Goal: Transaction & Acquisition: Subscribe to service/newsletter

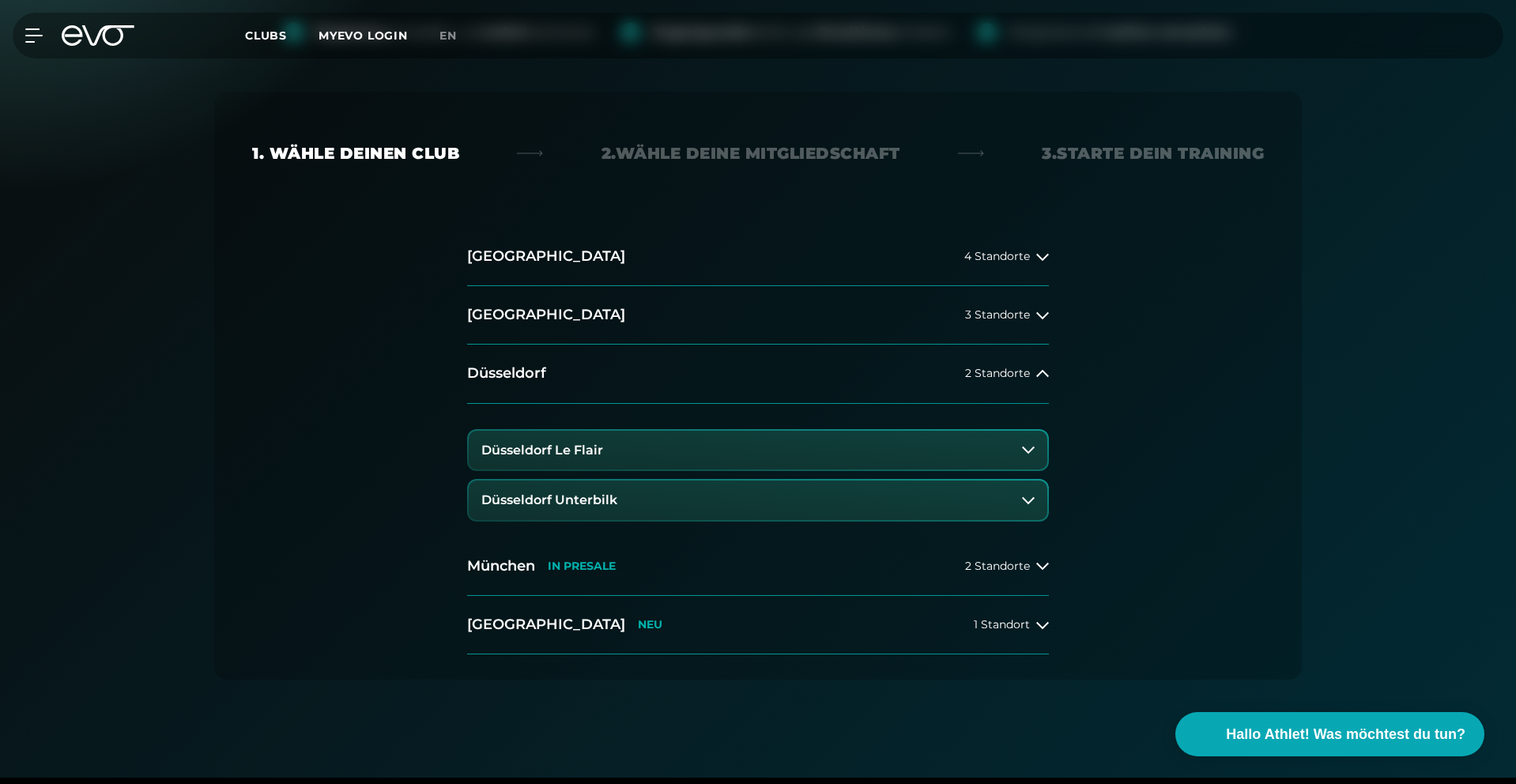
click at [622, 457] on button "Düsseldorf Le Flair" at bounding box center [758, 450] width 579 height 40
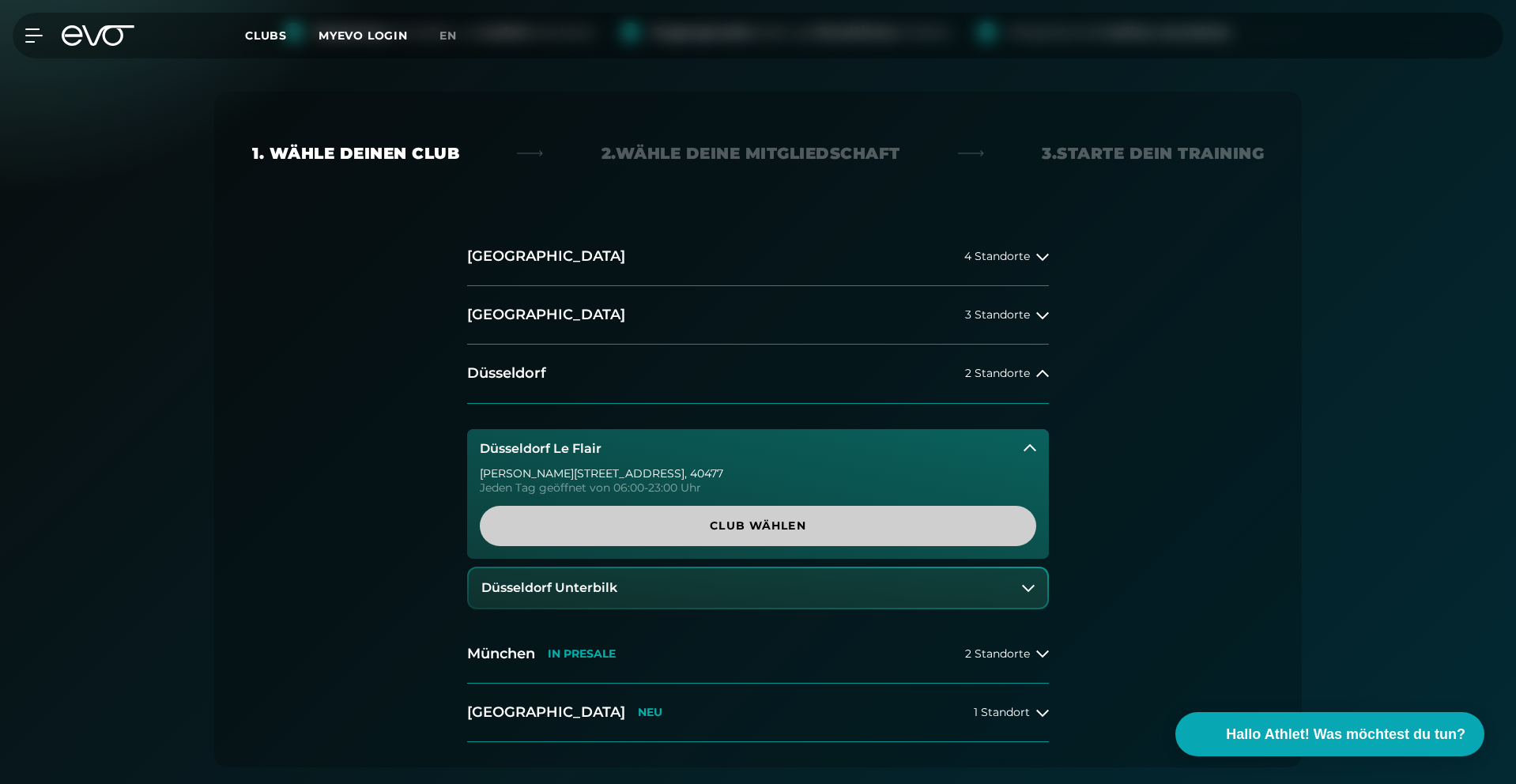
click at [692, 516] on link "Club wählen" at bounding box center [758, 525] width 556 height 40
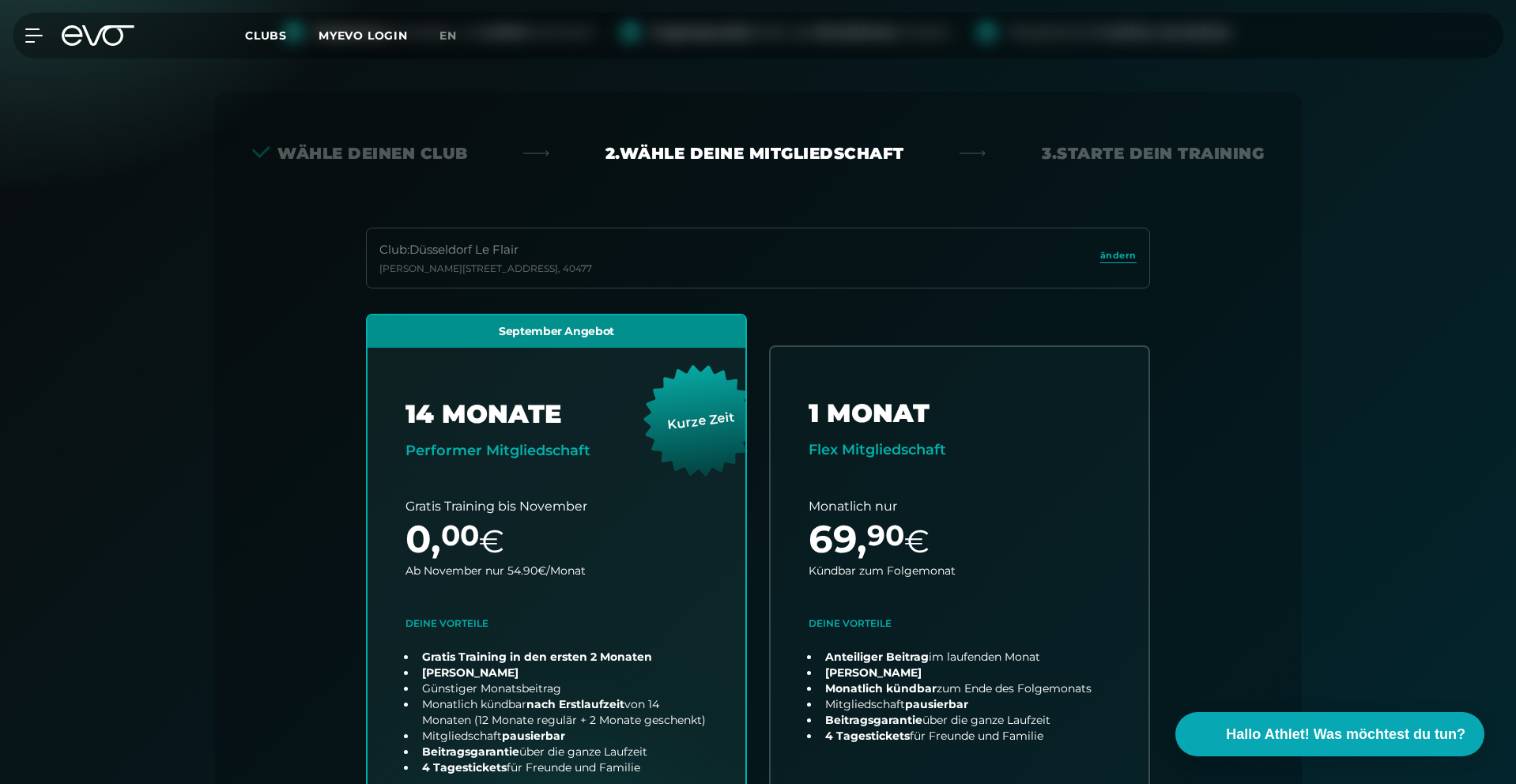
scroll to position [349, 0]
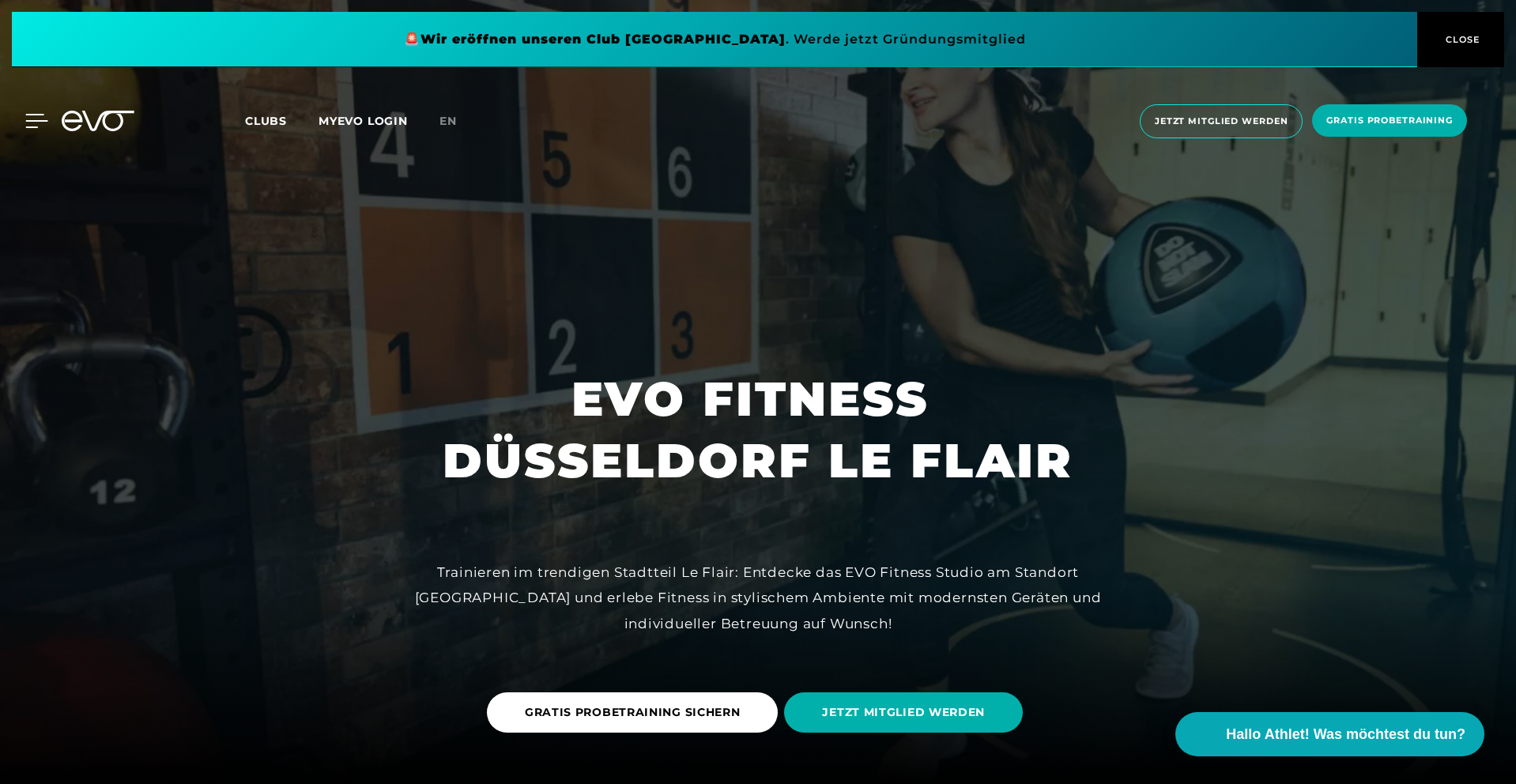
click at [42, 120] on div "MyEVO Login Über EVO Mitgliedschaften Probetraining TAGESPASS EVO Studios [GEOG…" at bounding box center [24, 120] width 55 height 15
click at [34, 123] on icon at bounding box center [36, 120] width 23 height 15
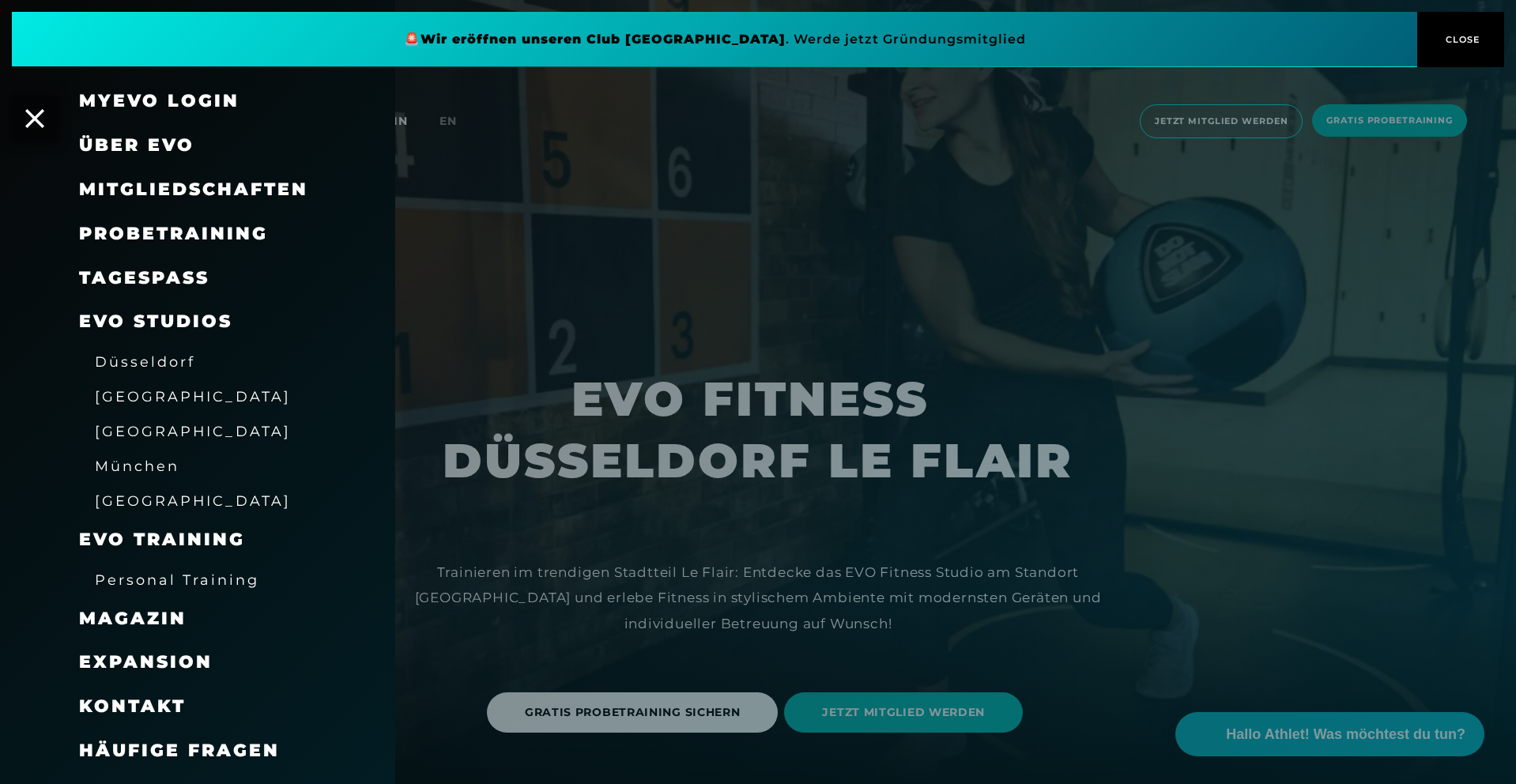
click at [191, 193] on span "Mitgliedschaften" at bounding box center [193, 189] width 230 height 21
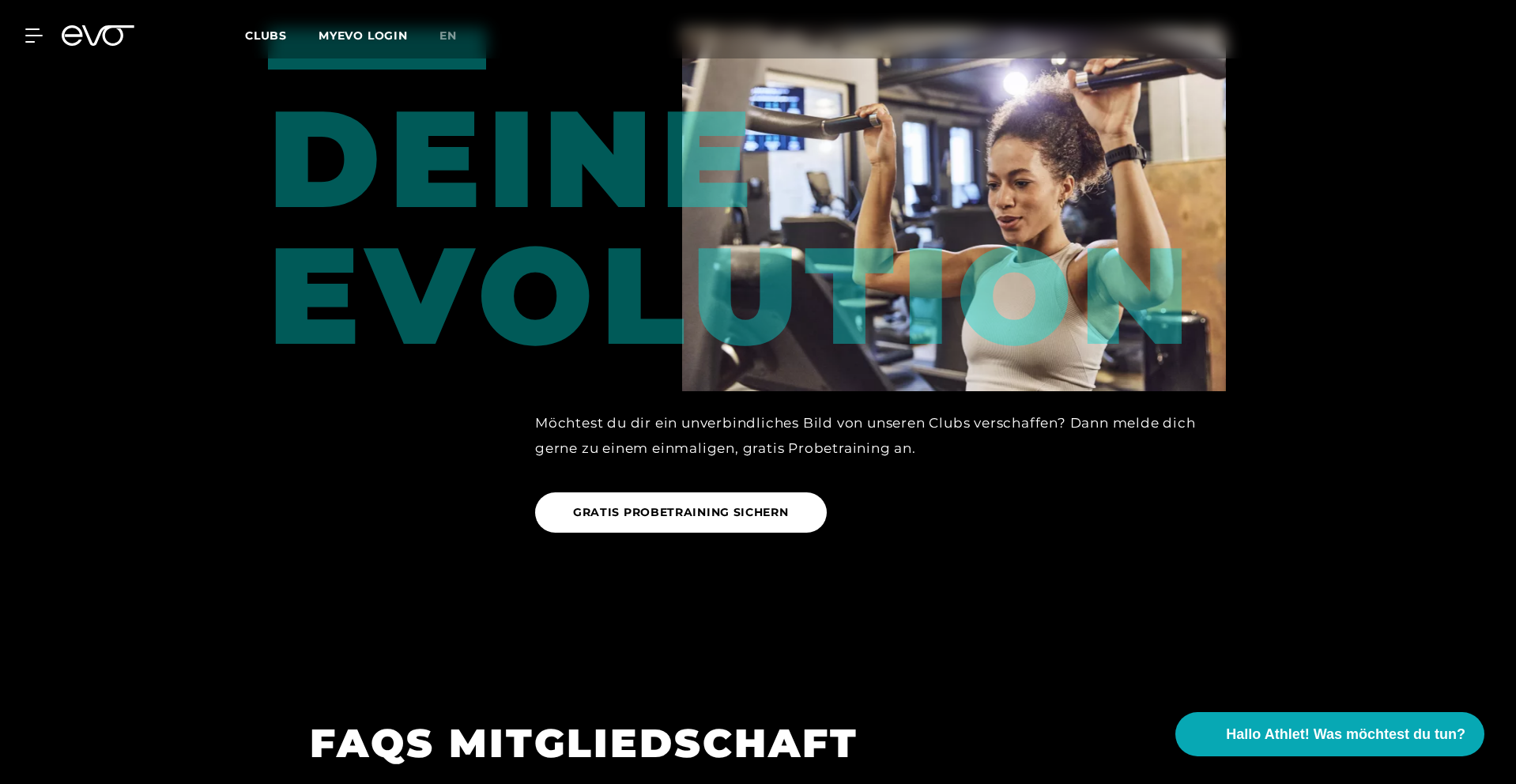
scroll to position [2692, 0]
